Goal: Complete application form

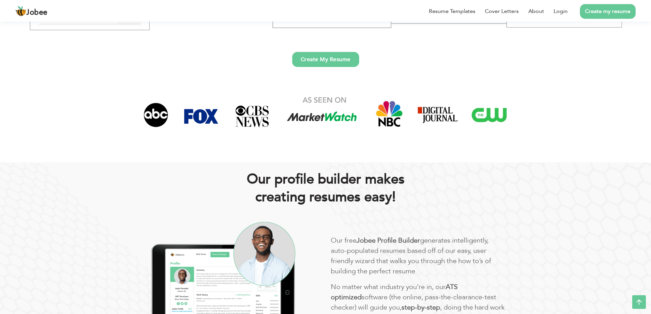
scroll to position [273, 0]
click at [563, 8] on link "Login" at bounding box center [561, 11] width 14 height 8
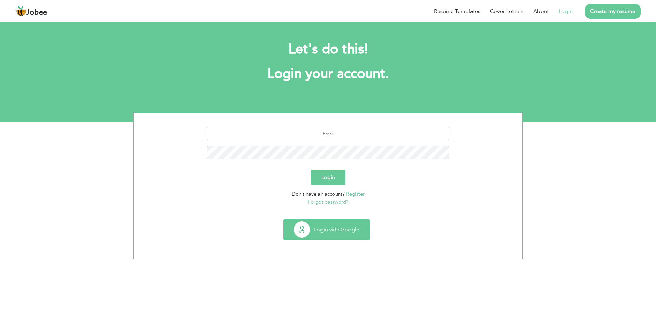
click at [326, 235] on button "Login with Google" at bounding box center [327, 230] width 86 height 20
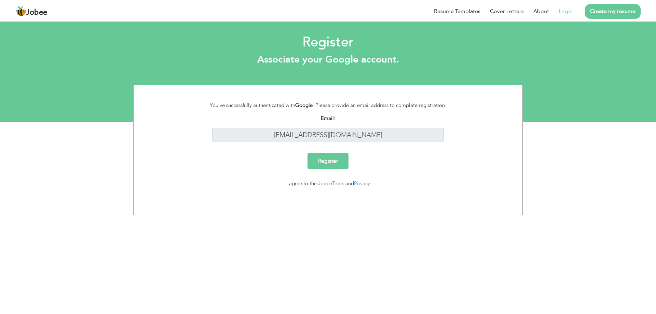
click at [336, 160] on input "Register" at bounding box center [328, 161] width 41 height 16
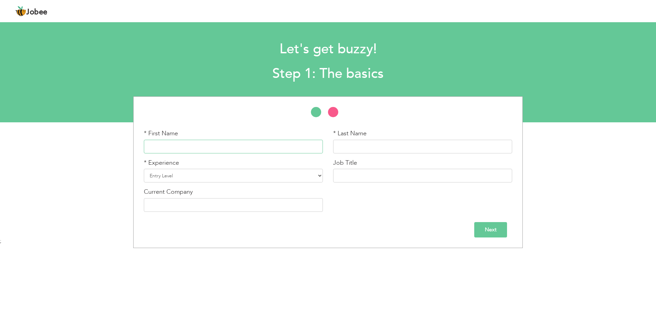
click at [209, 143] on input "text" at bounding box center [233, 147] width 179 height 14
type input "[PERSON_NAME]"
type input "Javaid"
select select "8"
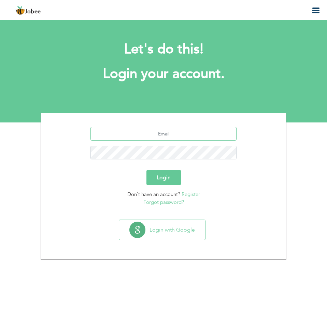
click at [154, 130] on input "text" at bounding box center [164, 134] width 147 height 14
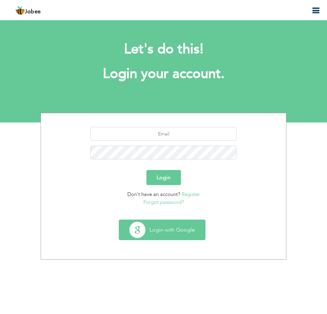
click at [164, 233] on button "Login with Google" at bounding box center [162, 230] width 86 height 20
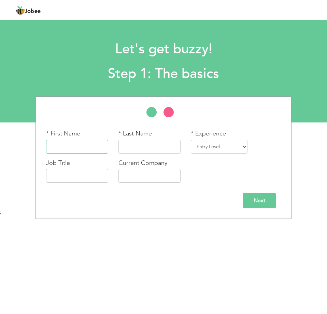
click at [92, 153] on input "text" at bounding box center [77, 147] width 62 height 14
